Goal: Information Seeking & Learning: Check status

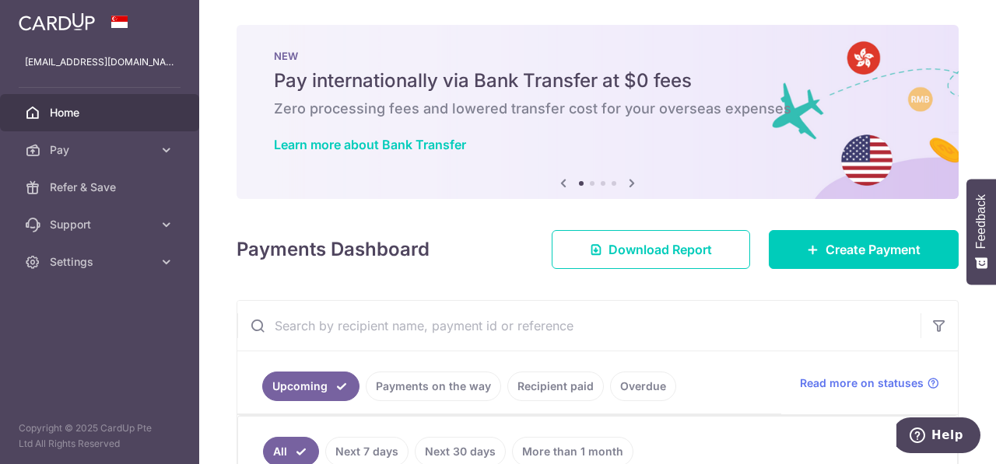
scroll to position [233, 0]
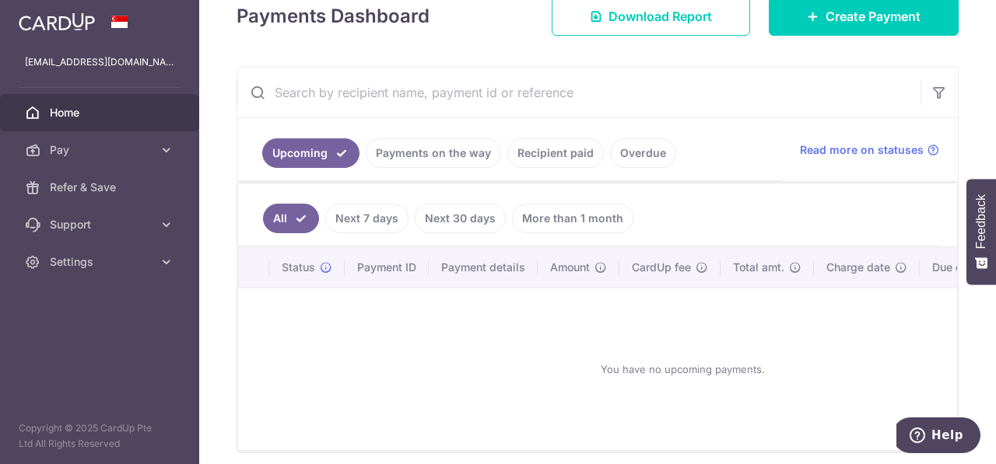
click at [433, 155] on link "Payments on the way" at bounding box center [433, 153] width 135 height 30
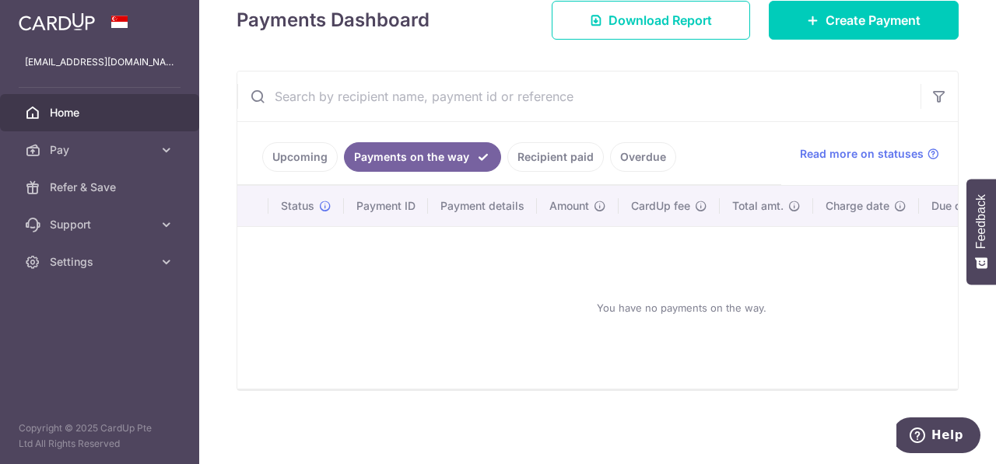
click at [306, 149] on link "Upcoming" at bounding box center [299, 157] width 75 height 30
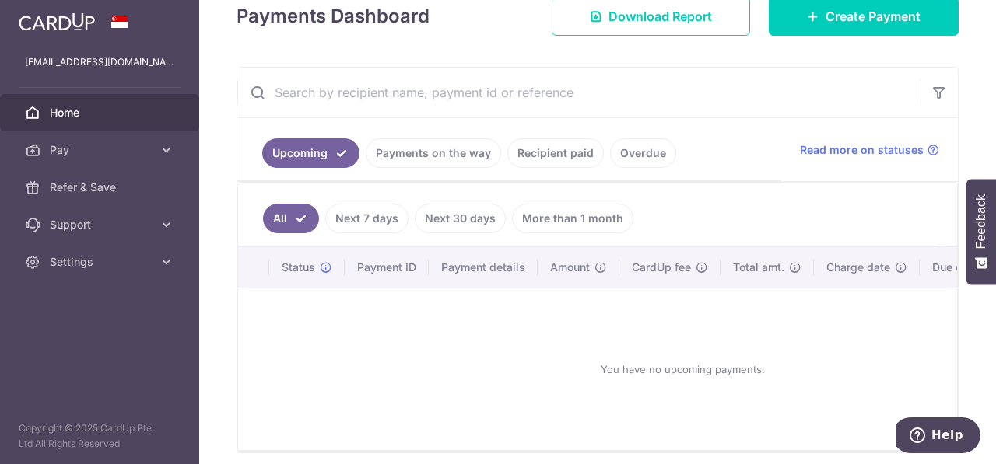
click at [359, 214] on link "Next 7 days" at bounding box center [366, 219] width 83 height 30
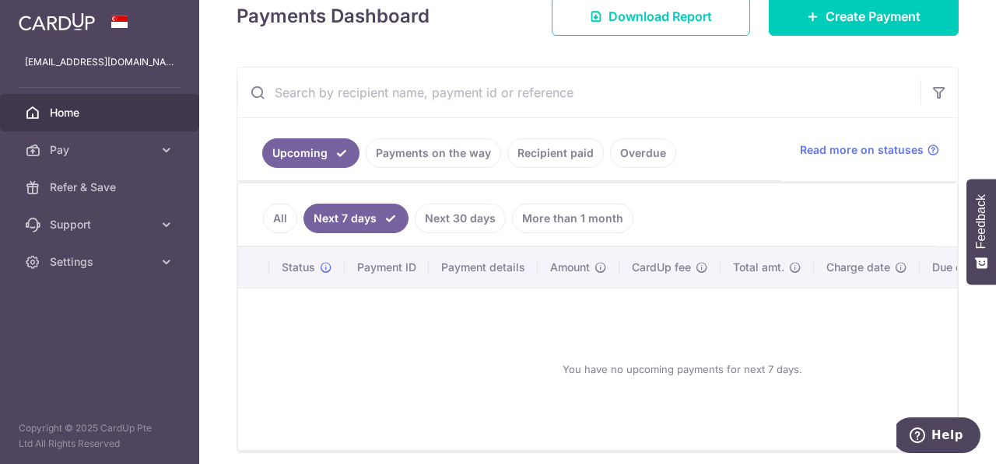
click at [392, 145] on link "Payments on the way" at bounding box center [433, 153] width 135 height 30
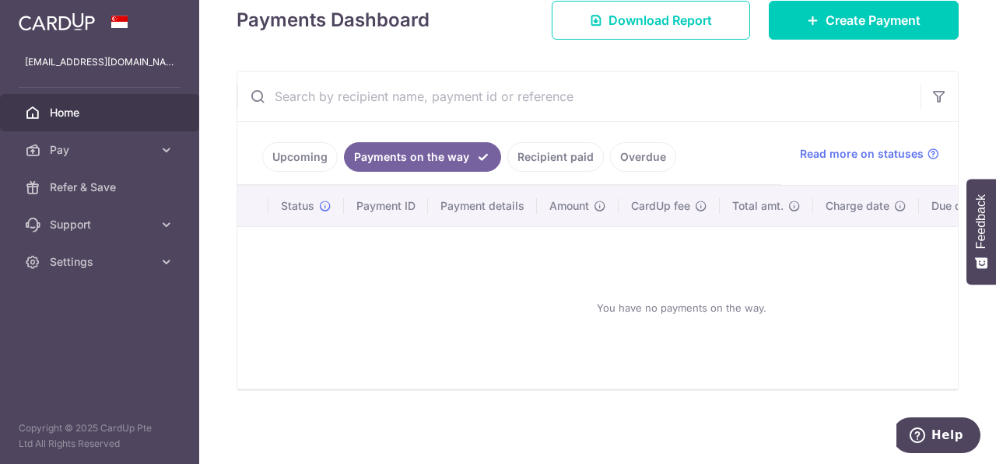
click at [560, 155] on link "Recipient paid" at bounding box center [555, 157] width 96 height 30
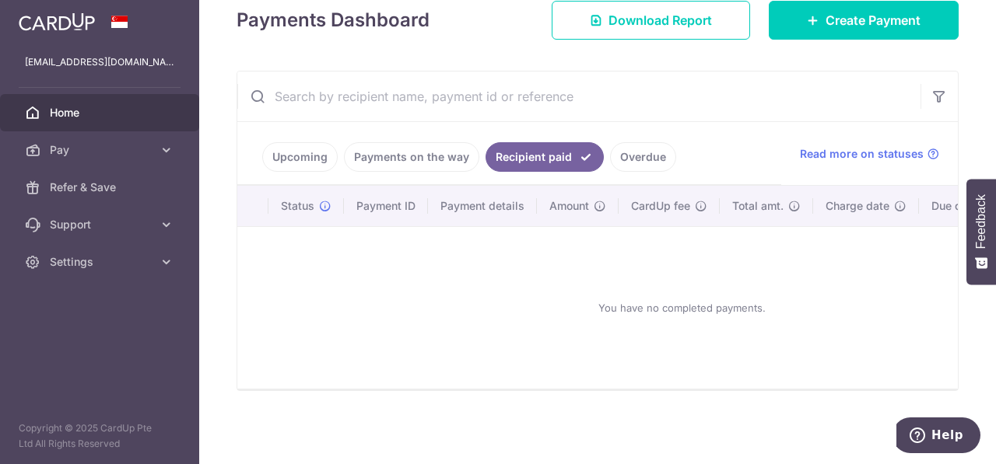
click at [635, 153] on link "Overdue" at bounding box center [643, 157] width 66 height 30
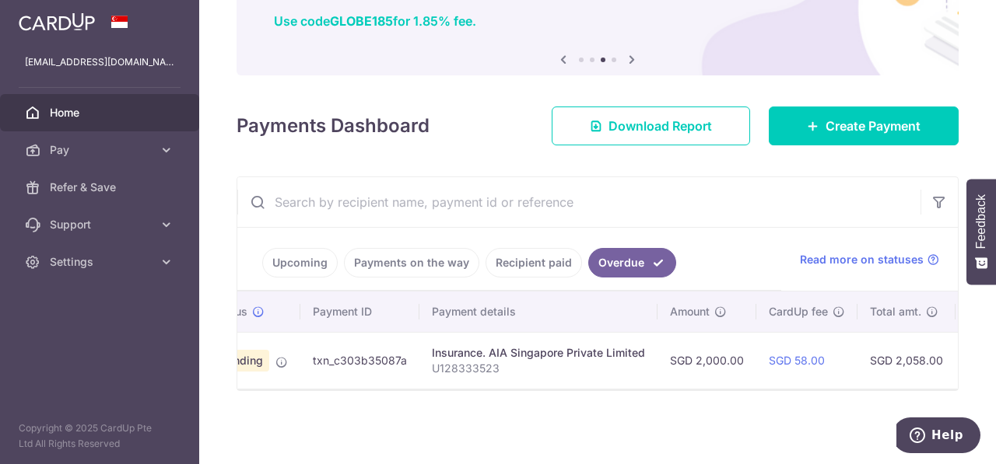
scroll to position [0, 0]
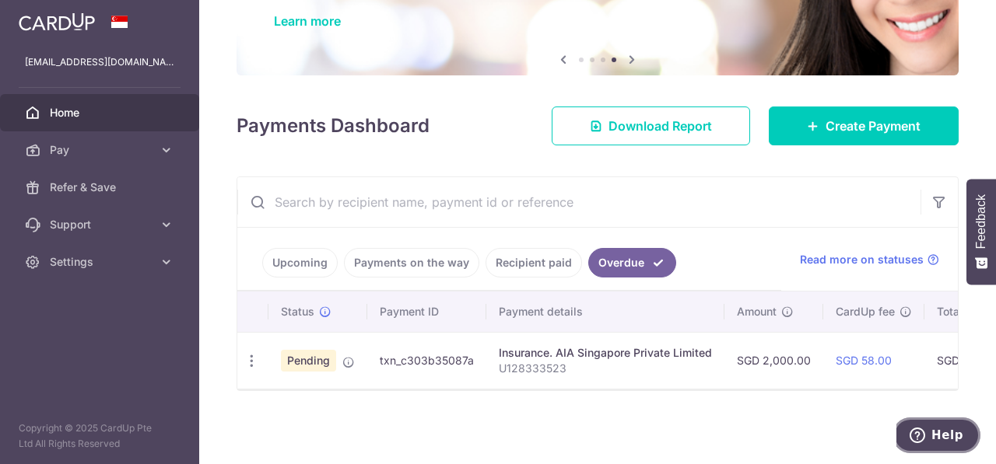
click at [947, 436] on span "Help" at bounding box center [947, 436] width 32 height 14
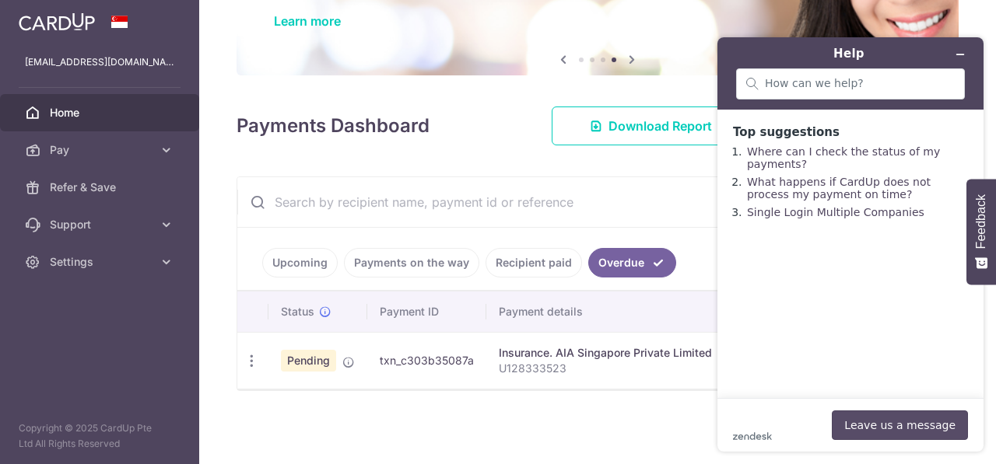
click at [863, 428] on button "Leave us a message" at bounding box center [900, 426] width 136 height 30
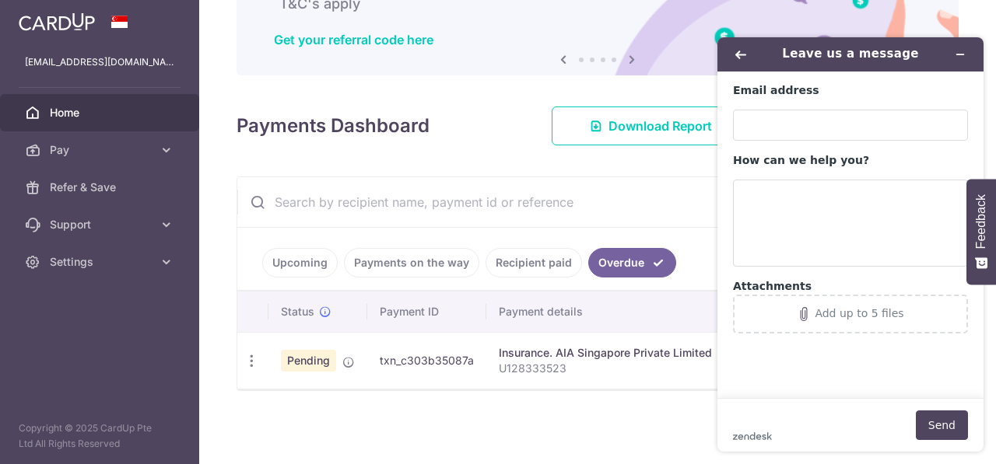
click at [726, 68] on header "Leave us a message" at bounding box center [850, 54] width 266 height 34
